Goal: Information Seeking & Learning: Learn about a topic

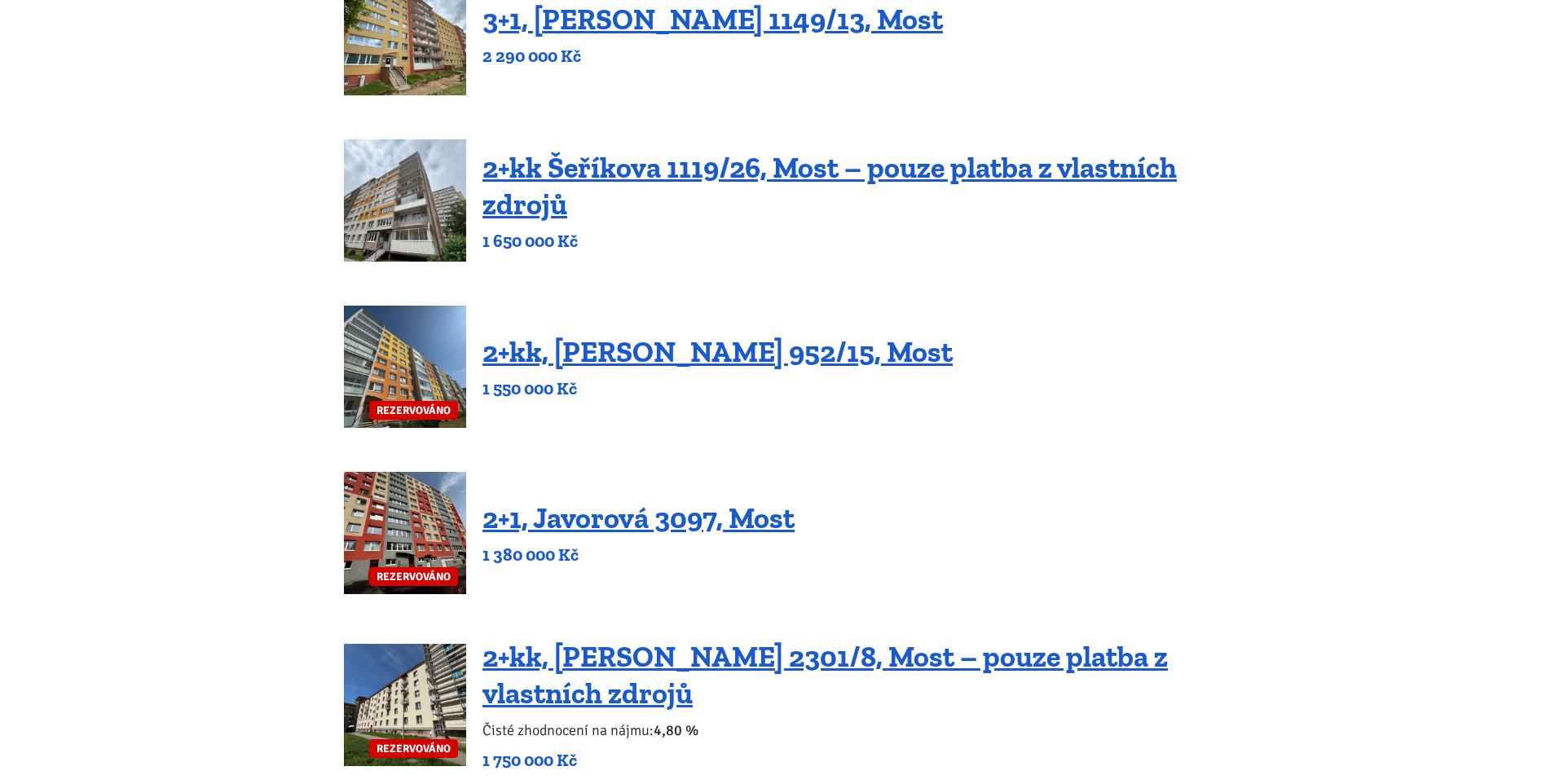
scroll to position [685, 0]
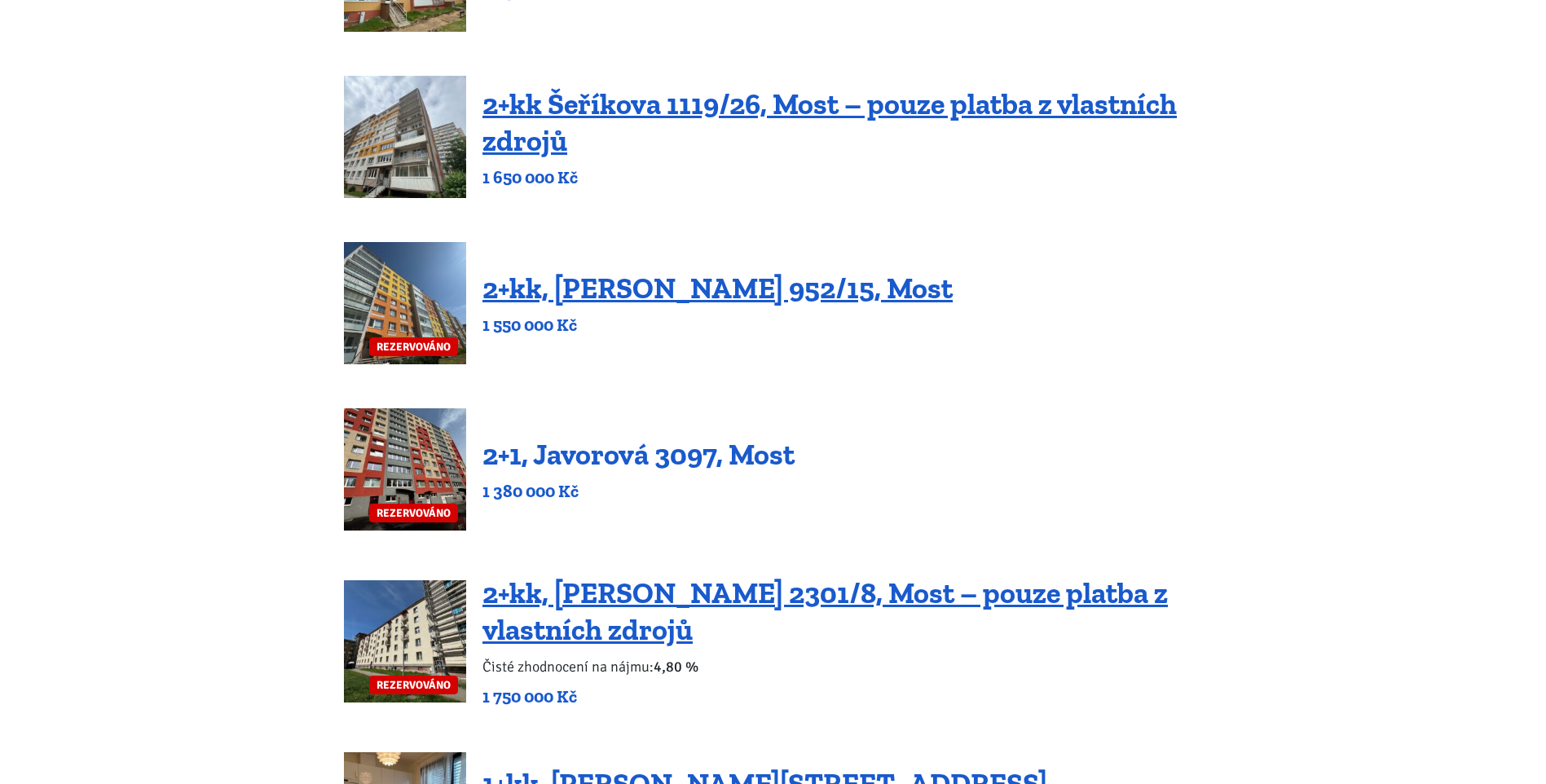
click at [699, 452] on link "2+1, Javorová 3097, Most" at bounding box center [639, 454] width 312 height 35
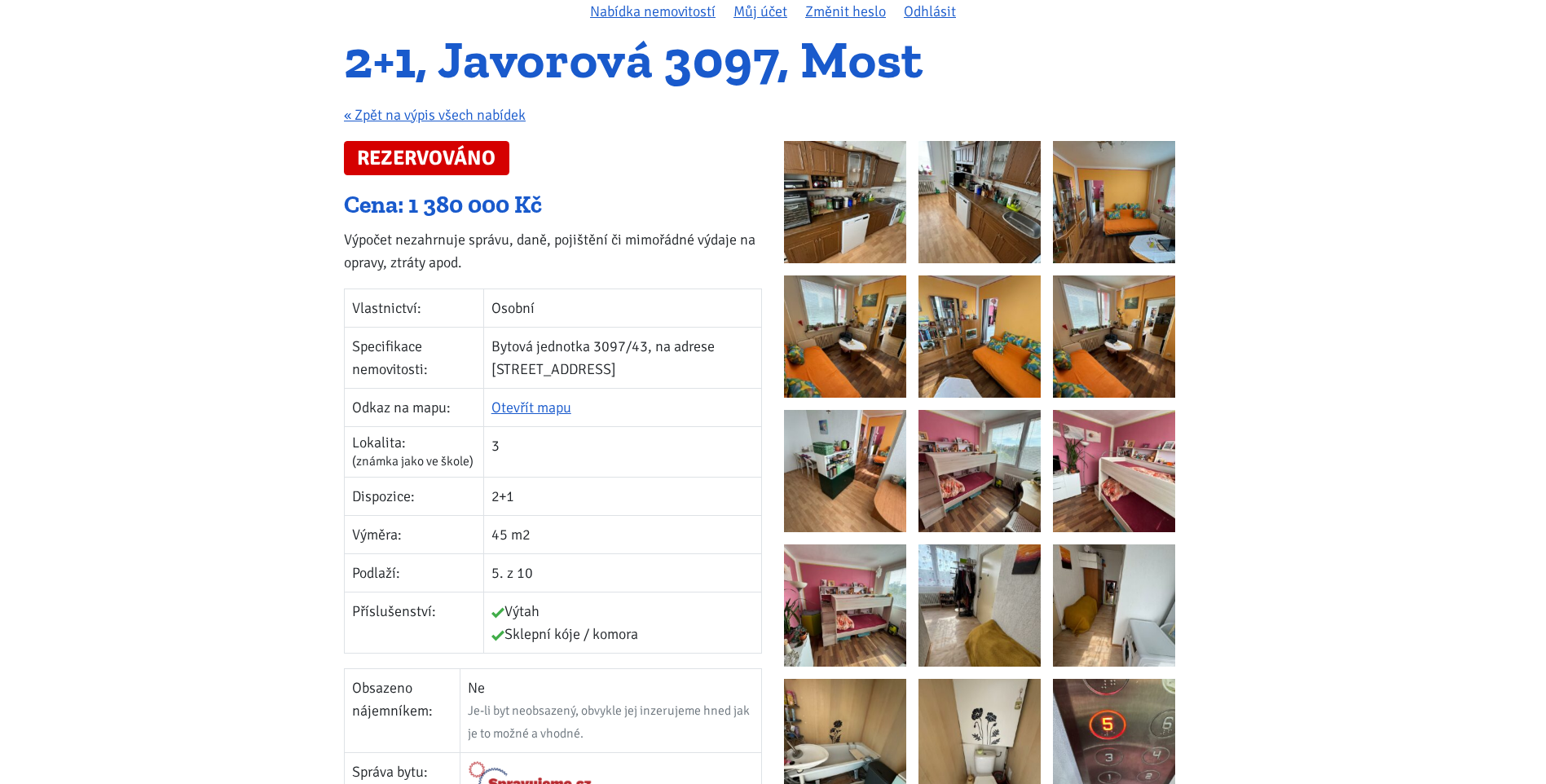
click at [714, 468] on tbody "Vlastnictví: Osobní Specifikace nemovitosti: Bytová jednotka 3097/43, na adrese…" at bounding box center [554, 470] width 418 height 364
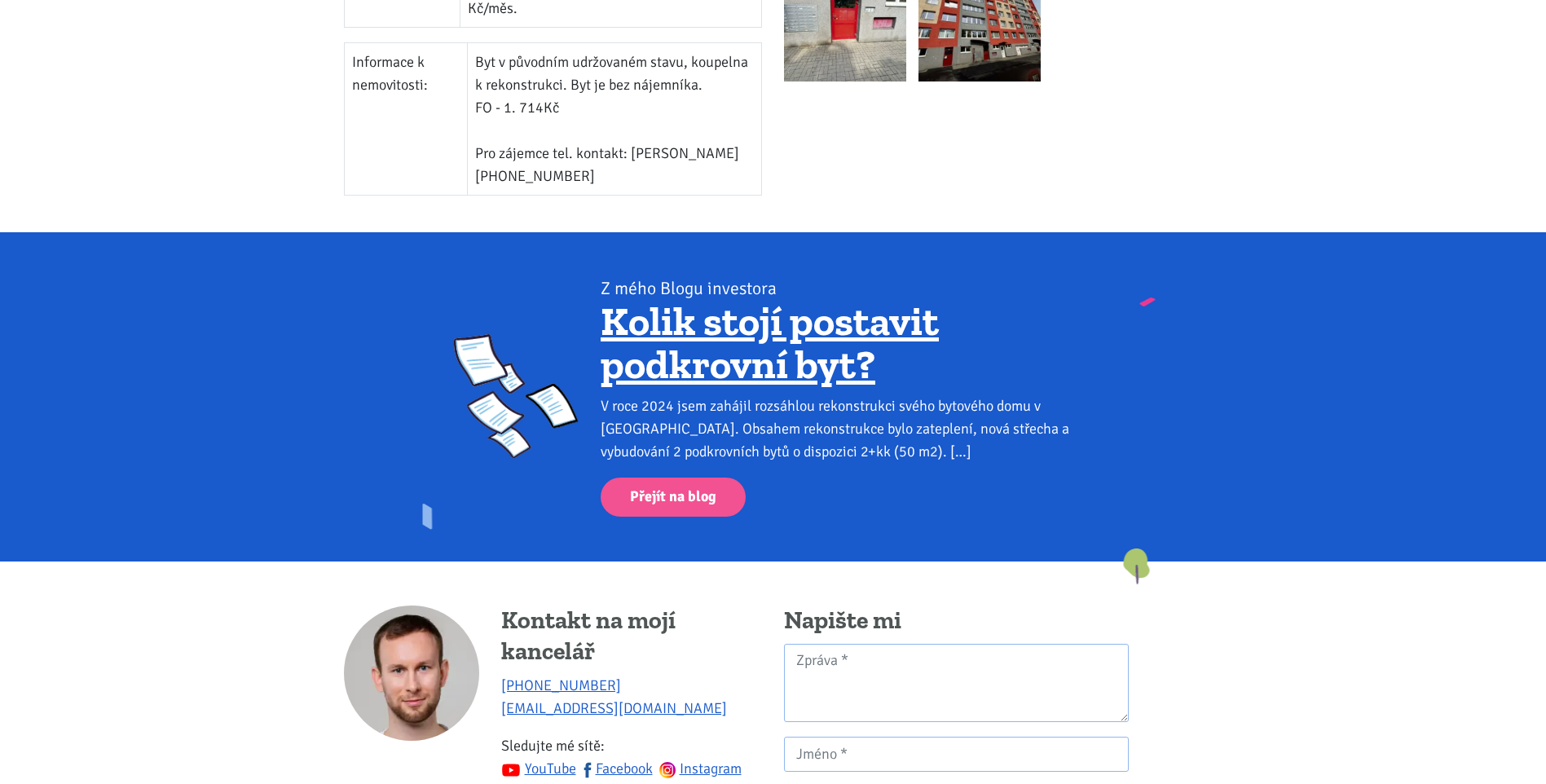
scroll to position [1059, 0]
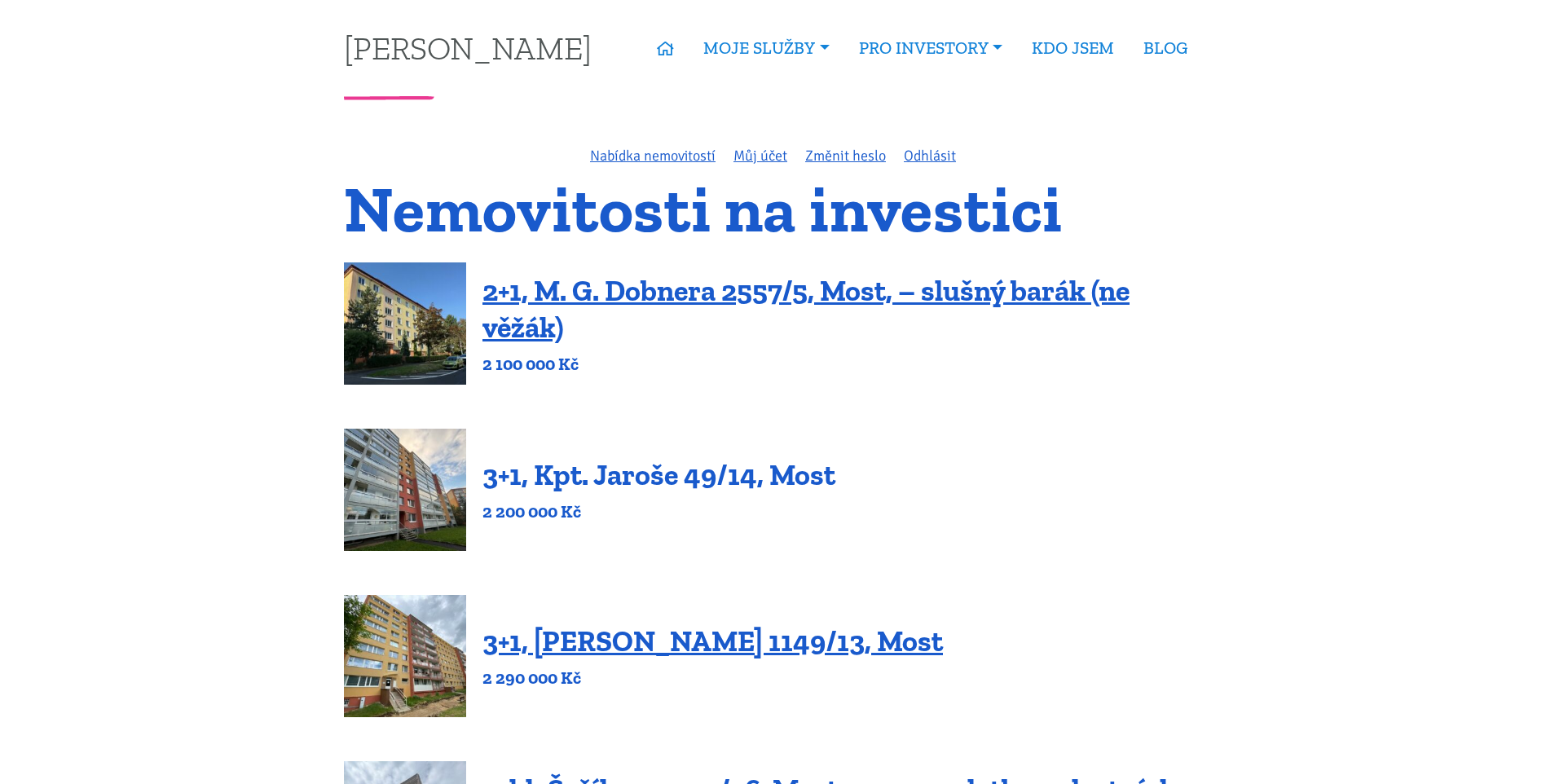
click at [734, 465] on link "3+1, Kpt. Jaroše 49/14, Most" at bounding box center [658, 474] width 353 height 35
click at [579, 641] on link "3+1, [PERSON_NAME] 1149/13, Most" at bounding box center [713, 640] width 461 height 35
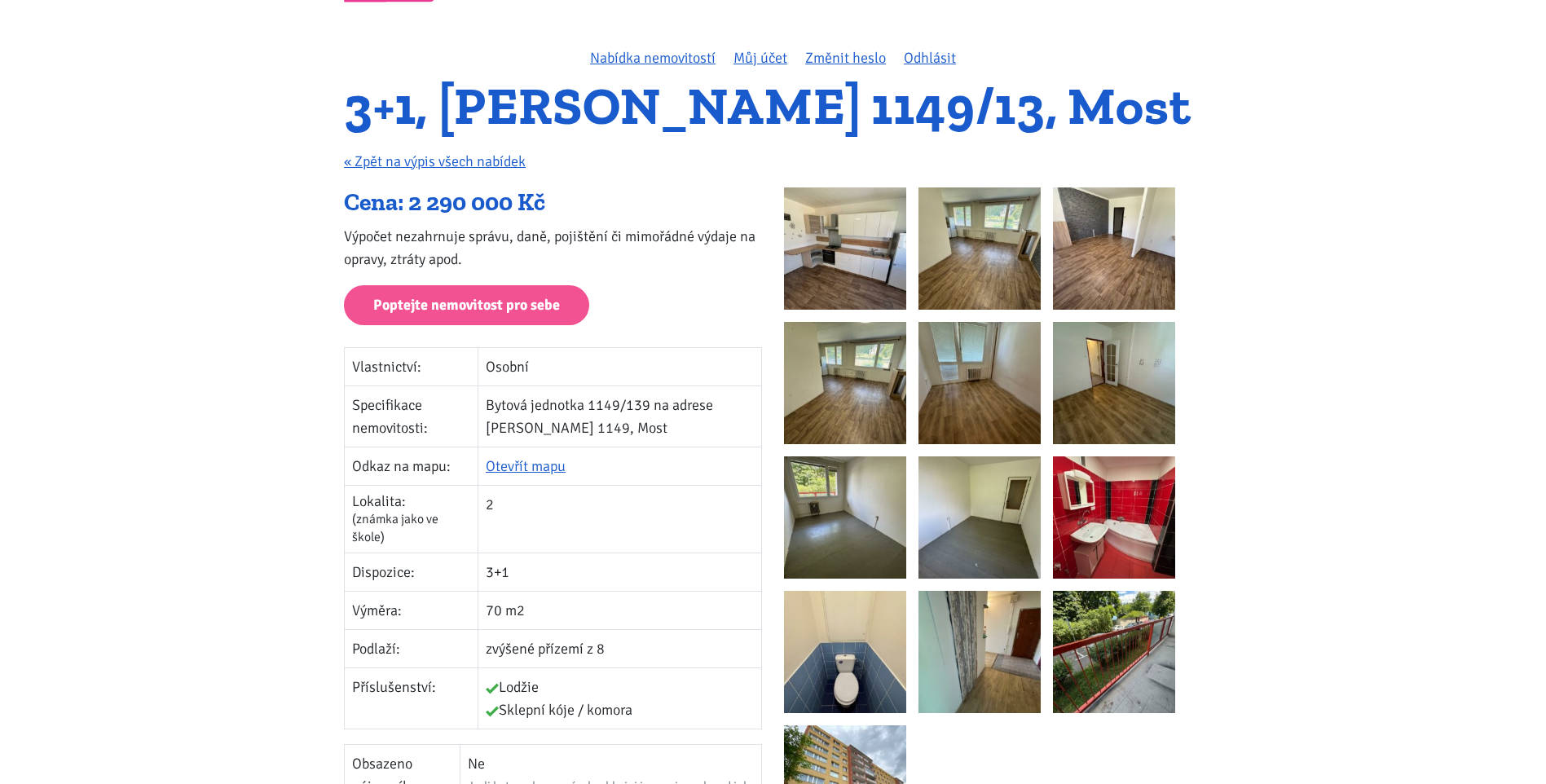
scroll to position [244, 0]
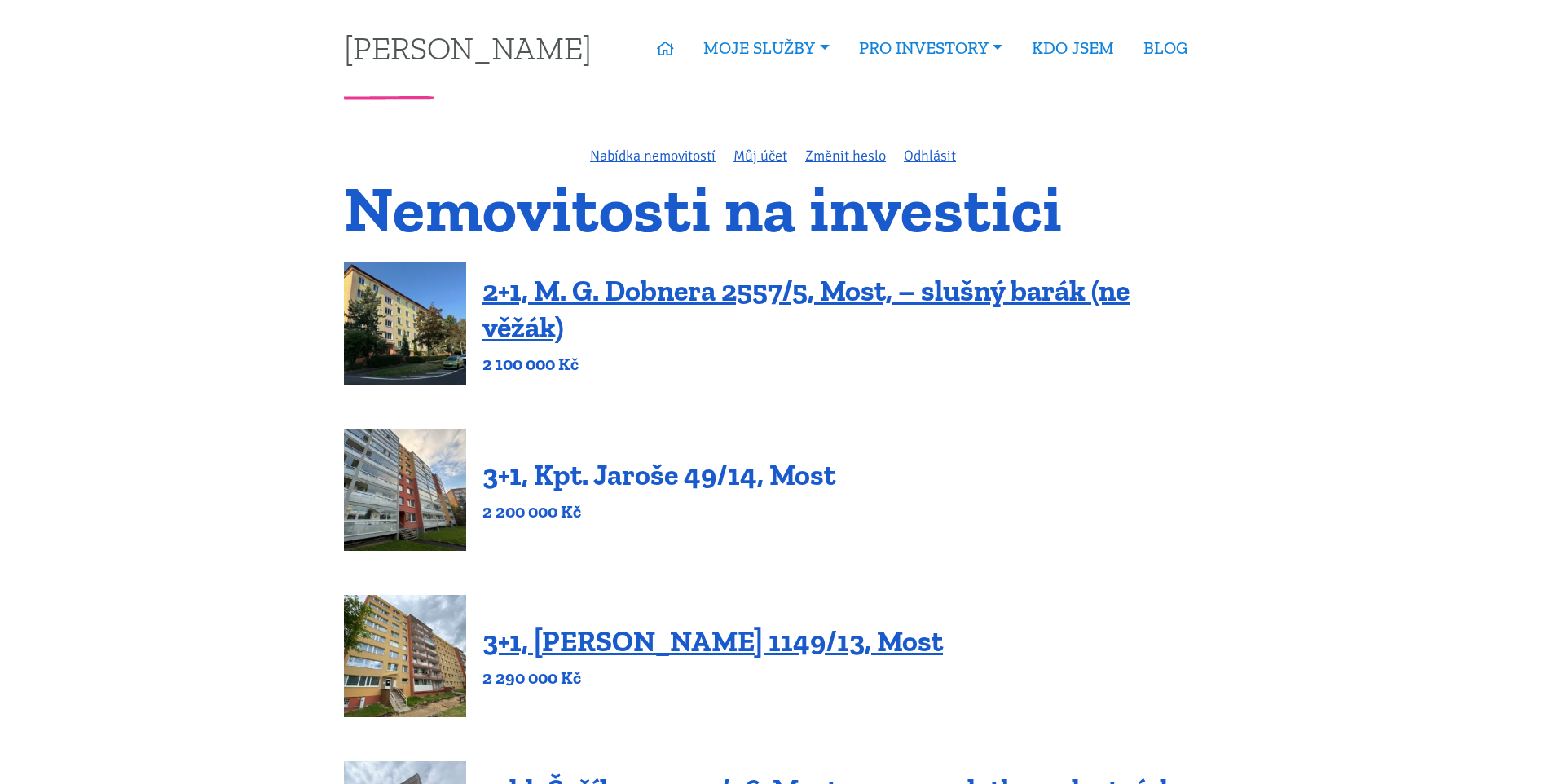
click at [529, 478] on link "3+1, Kpt. Jaroše 49/14, Most" at bounding box center [658, 474] width 353 height 35
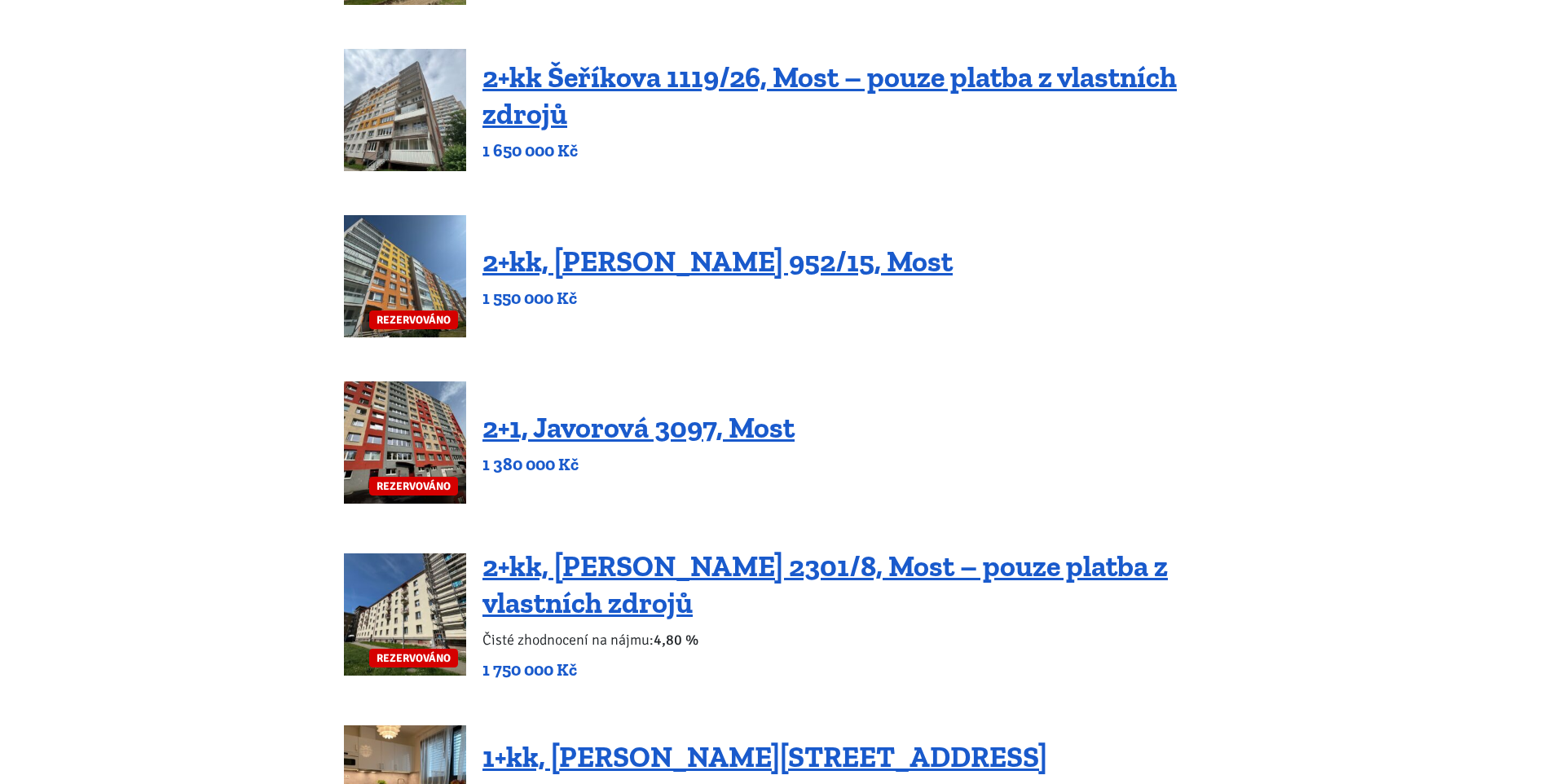
scroll to position [815, 0]
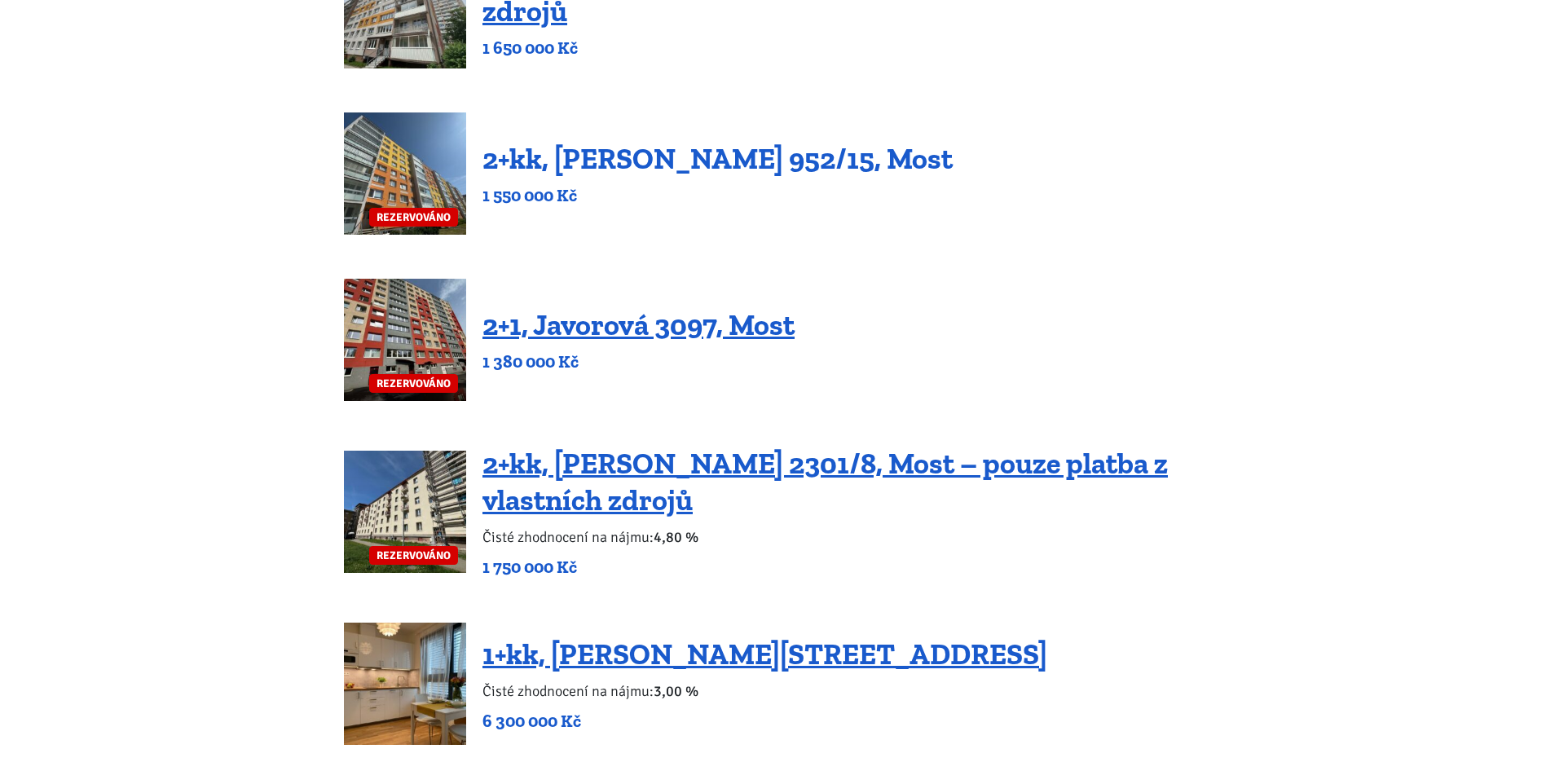
click at [734, 161] on link "2+kk, Josefa Ševčíka 952/15, Most" at bounding box center [718, 158] width 470 height 35
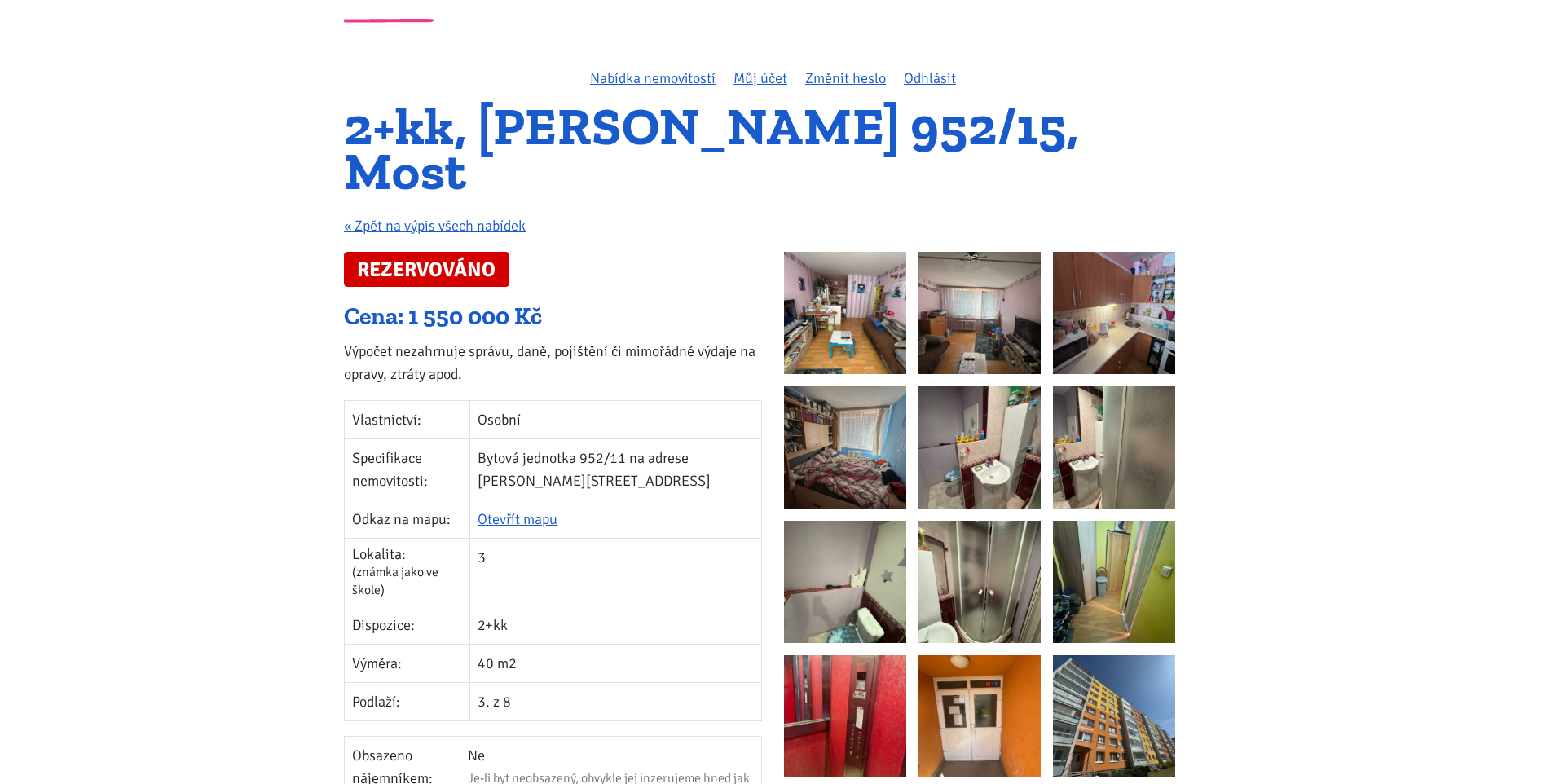
scroll to position [82, 0]
